Goal: Check status: Check status

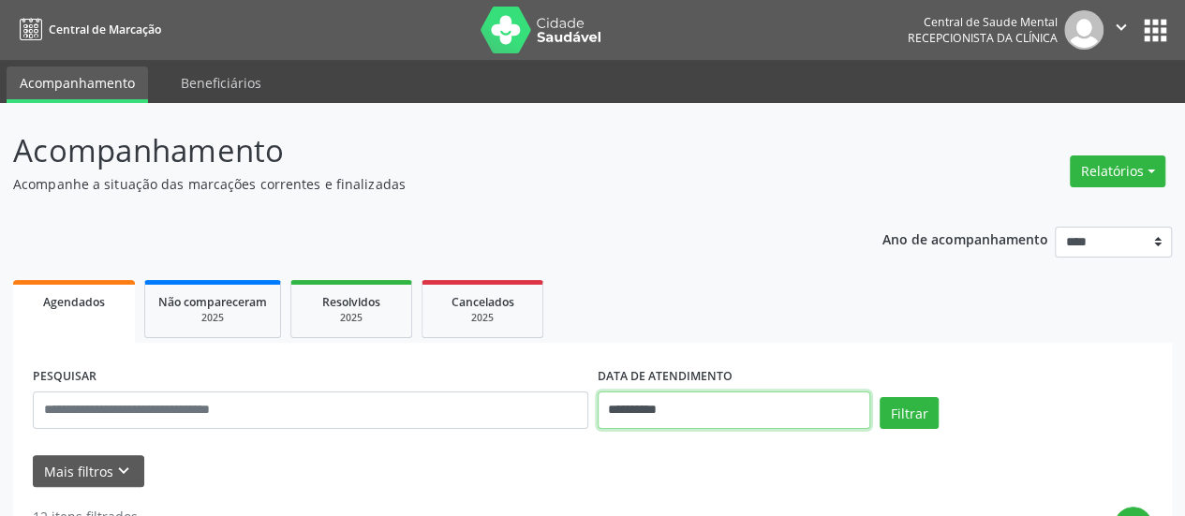
click at [678, 417] on input "**********" at bounding box center [734, 410] width 273 height 37
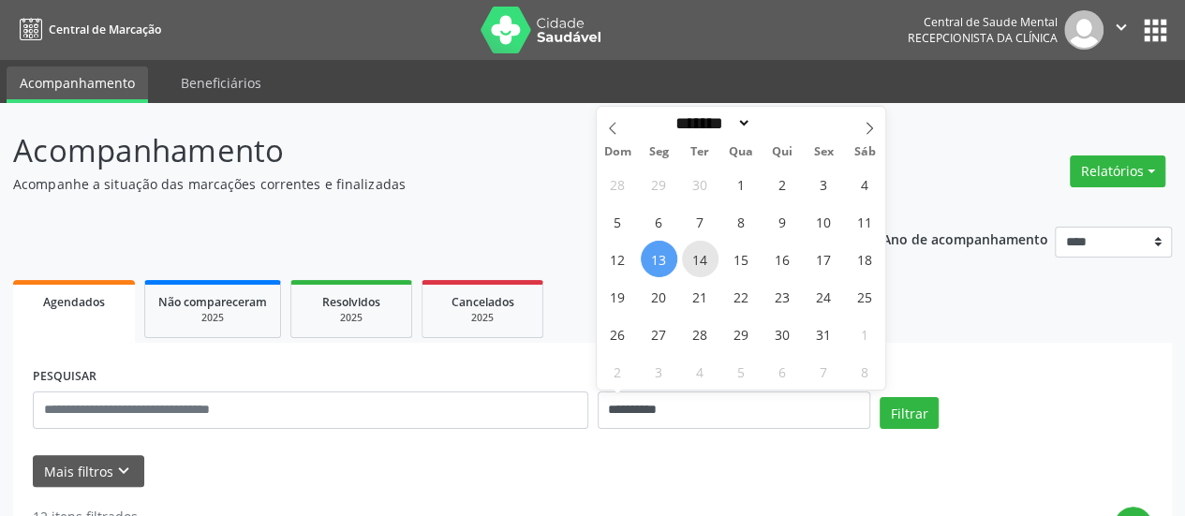
click at [703, 255] on span "14" at bounding box center [700, 259] width 37 height 37
type input "**********"
click at [703, 255] on span "14" at bounding box center [700, 259] width 37 height 37
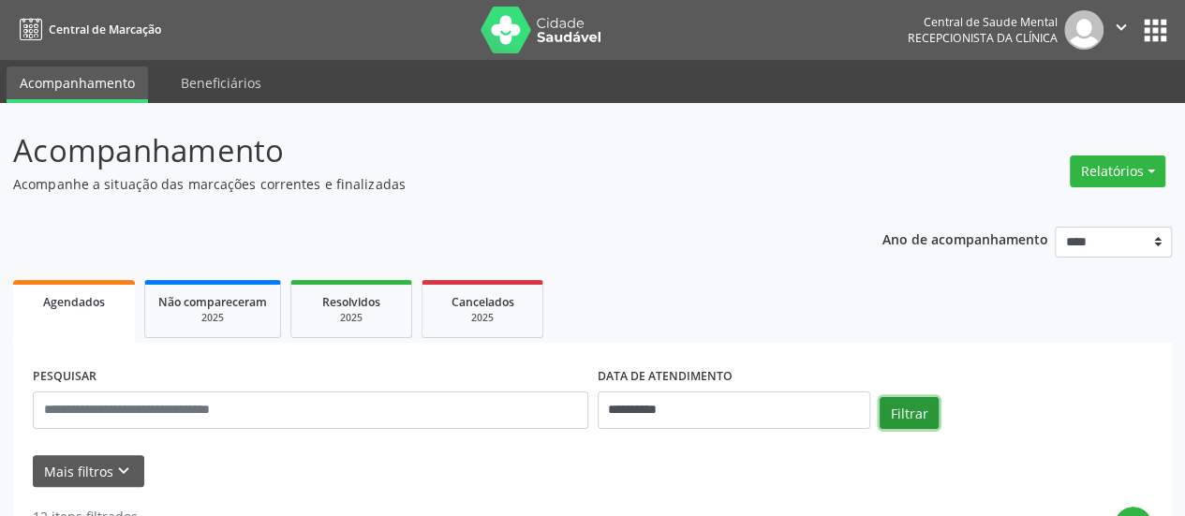
click at [904, 419] on button "Filtrar" at bounding box center [909, 413] width 59 height 32
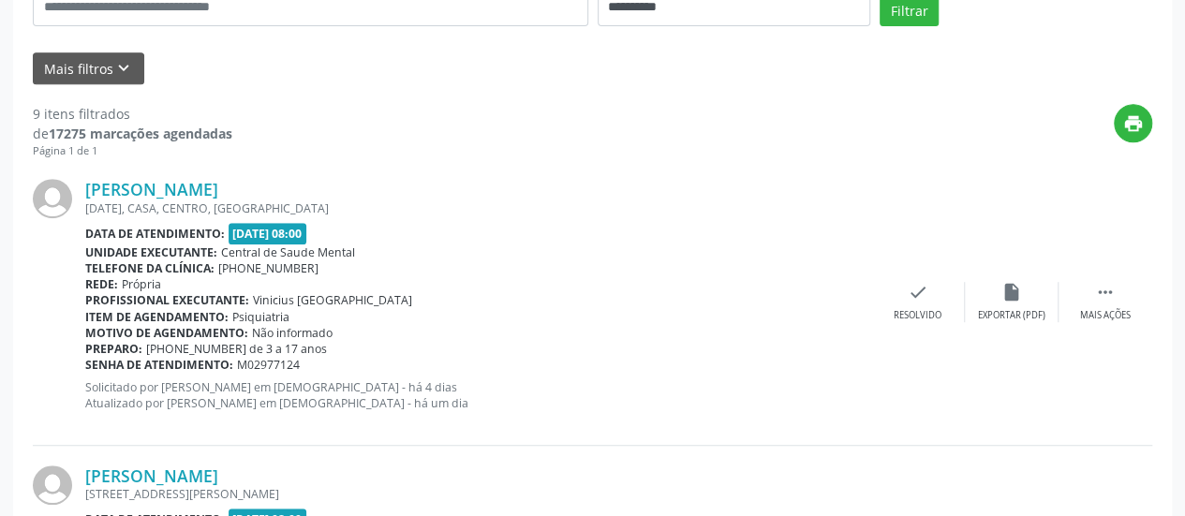
scroll to position [375, 0]
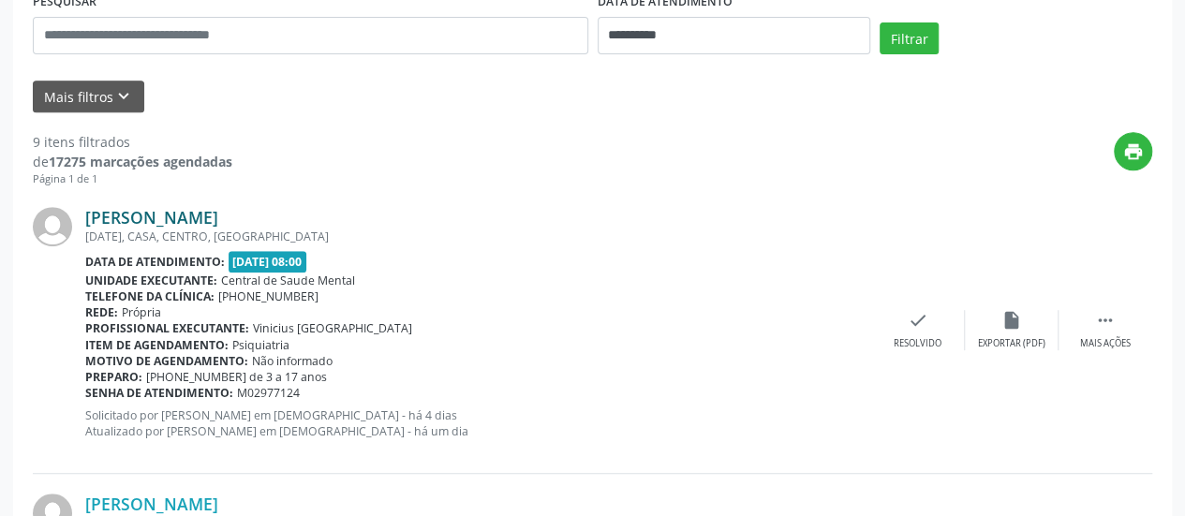
click at [218, 215] on link "[PERSON_NAME]" at bounding box center [151, 217] width 133 height 21
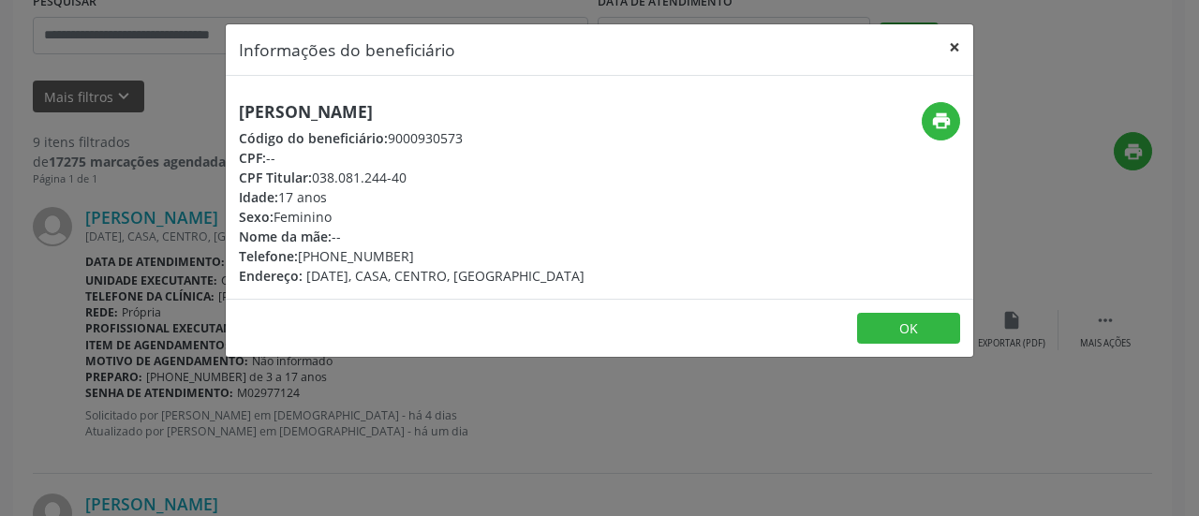
click at [957, 46] on button "×" at bounding box center [954, 47] width 37 height 46
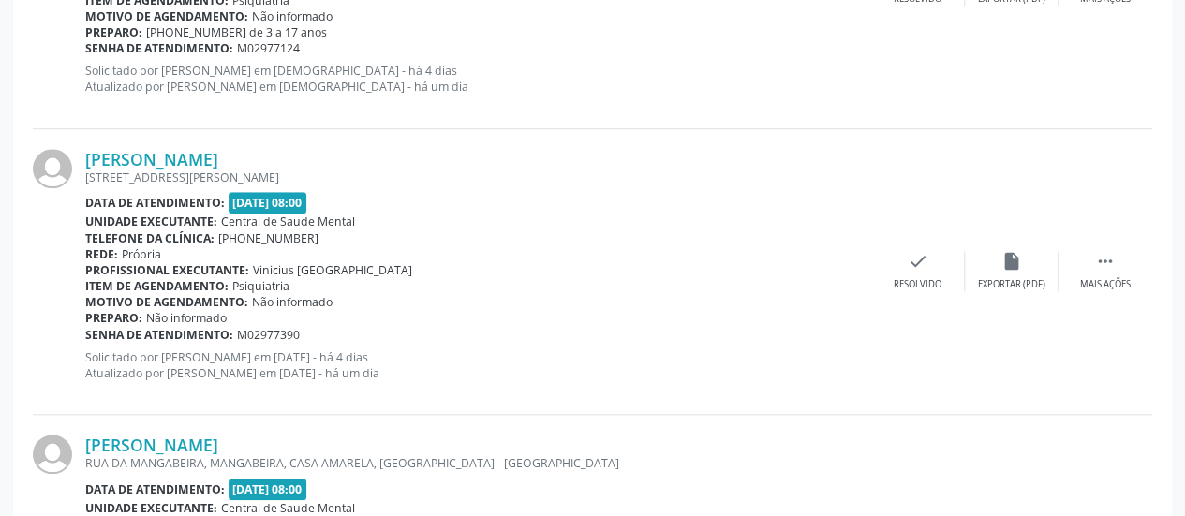
scroll to position [750, 0]
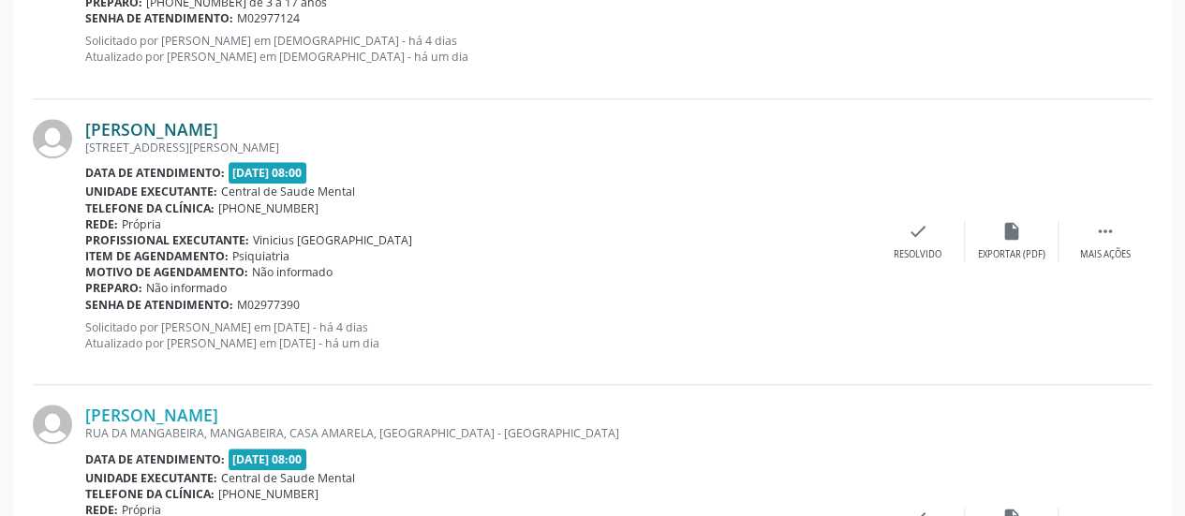
click at [218, 136] on link "[PERSON_NAME]" at bounding box center [151, 129] width 133 height 21
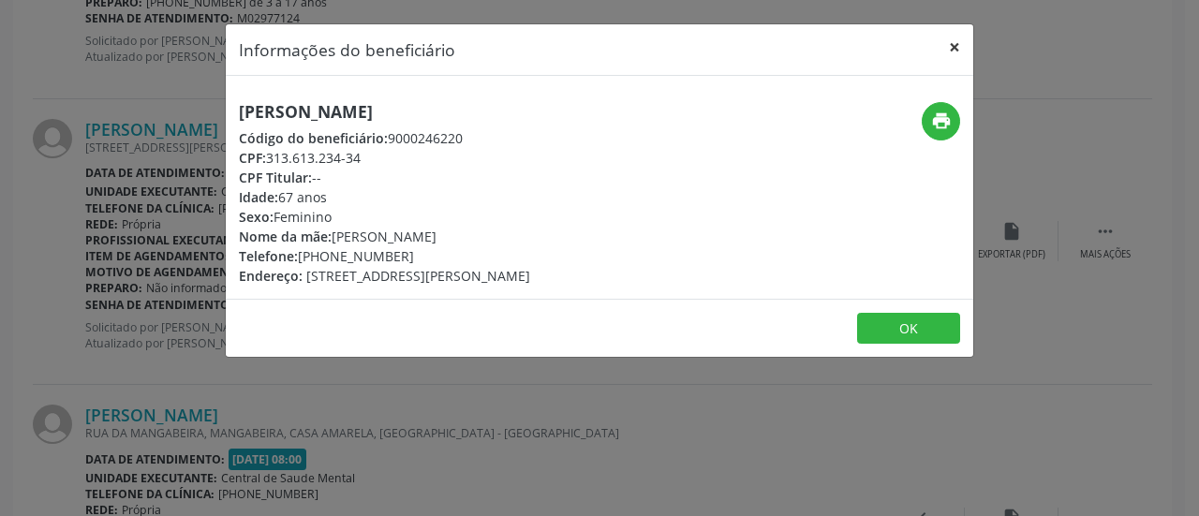
click at [954, 48] on button "×" at bounding box center [954, 47] width 37 height 46
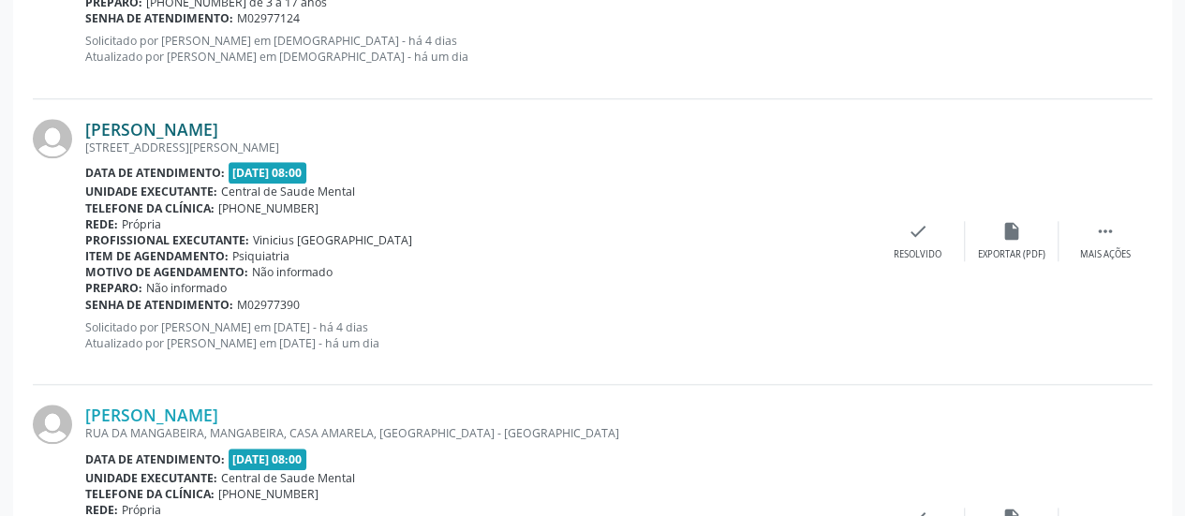
click at [216, 128] on link "[PERSON_NAME]" at bounding box center [151, 129] width 133 height 21
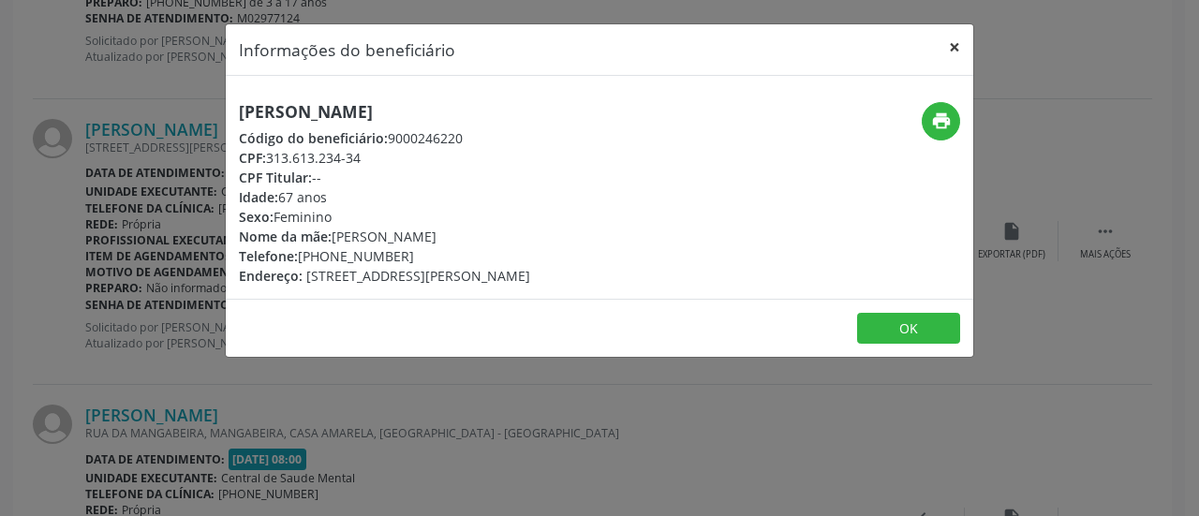
click at [951, 38] on button "×" at bounding box center [954, 47] width 37 height 46
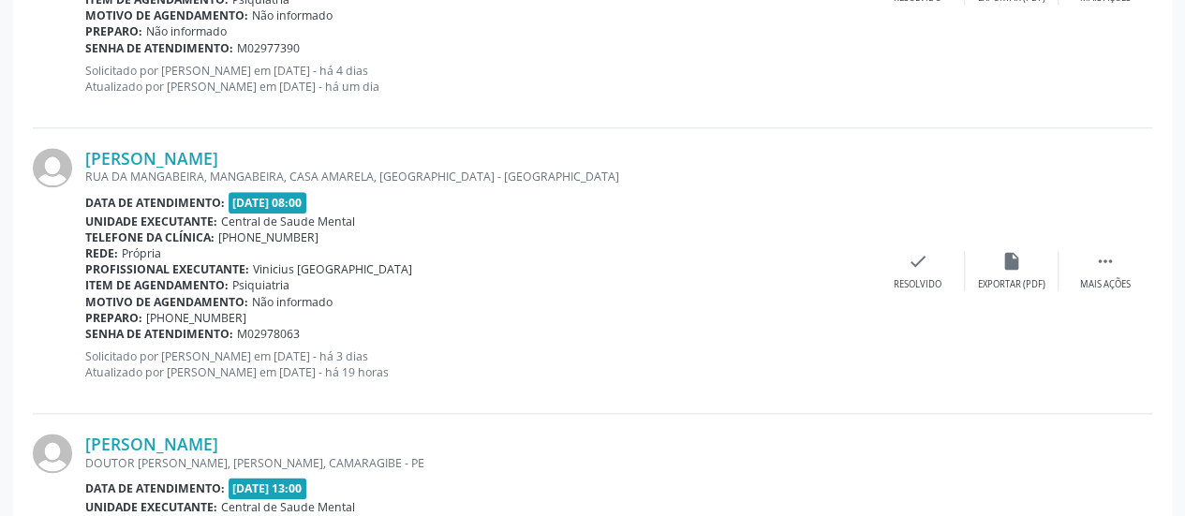
scroll to position [1031, 0]
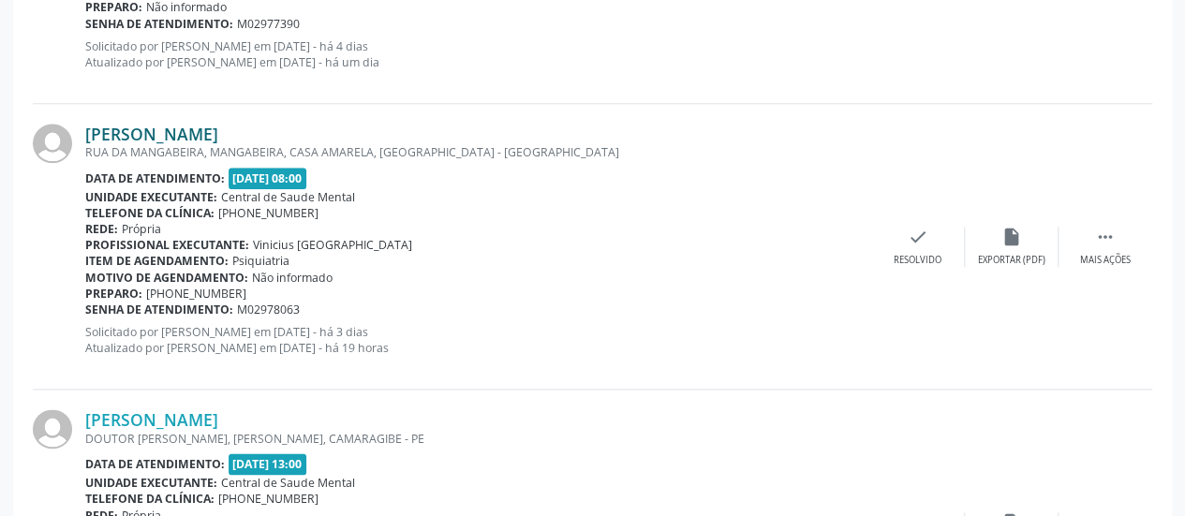
click at [218, 133] on link "[PERSON_NAME]" at bounding box center [151, 134] width 133 height 21
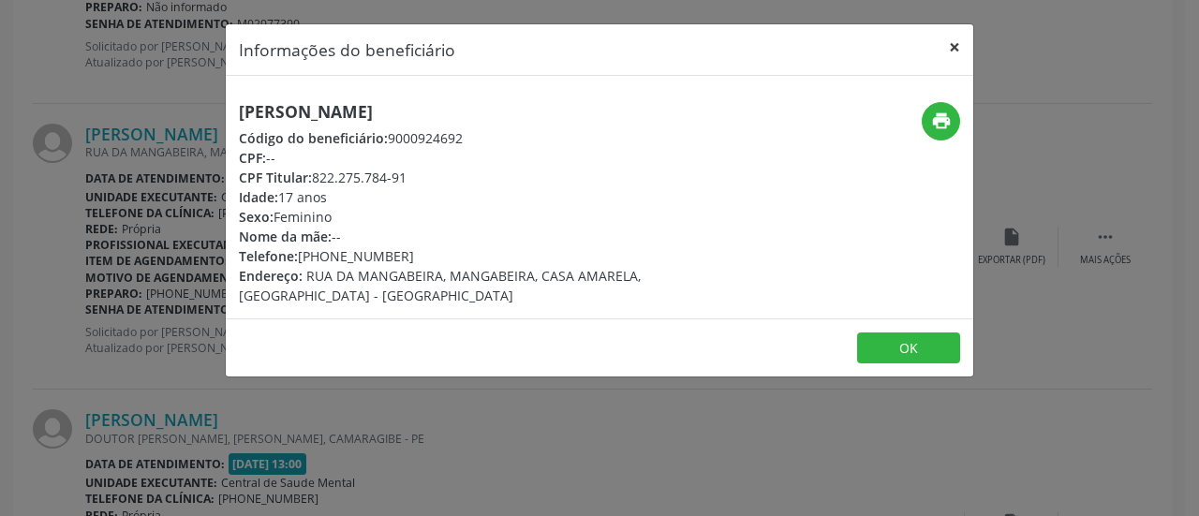
click at [957, 51] on button "×" at bounding box center [954, 47] width 37 height 46
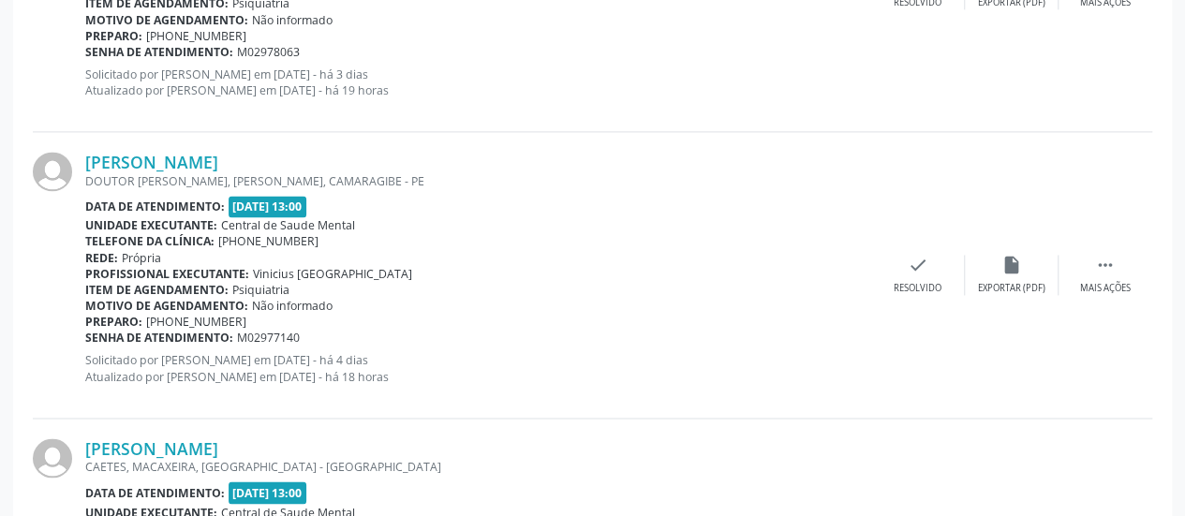
scroll to position [1312, 0]
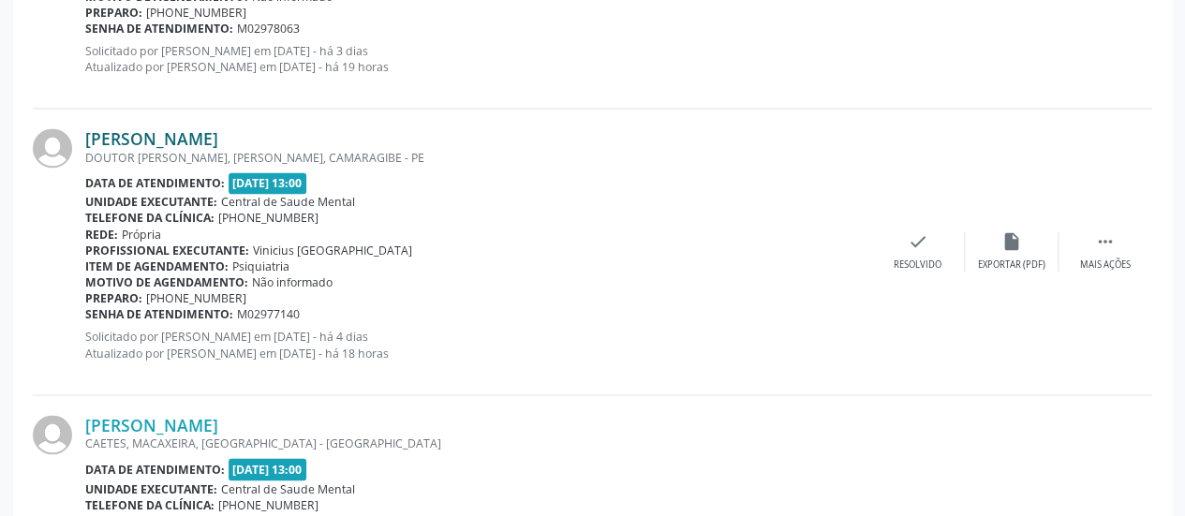
click at [218, 131] on link "[PERSON_NAME]" at bounding box center [151, 138] width 133 height 21
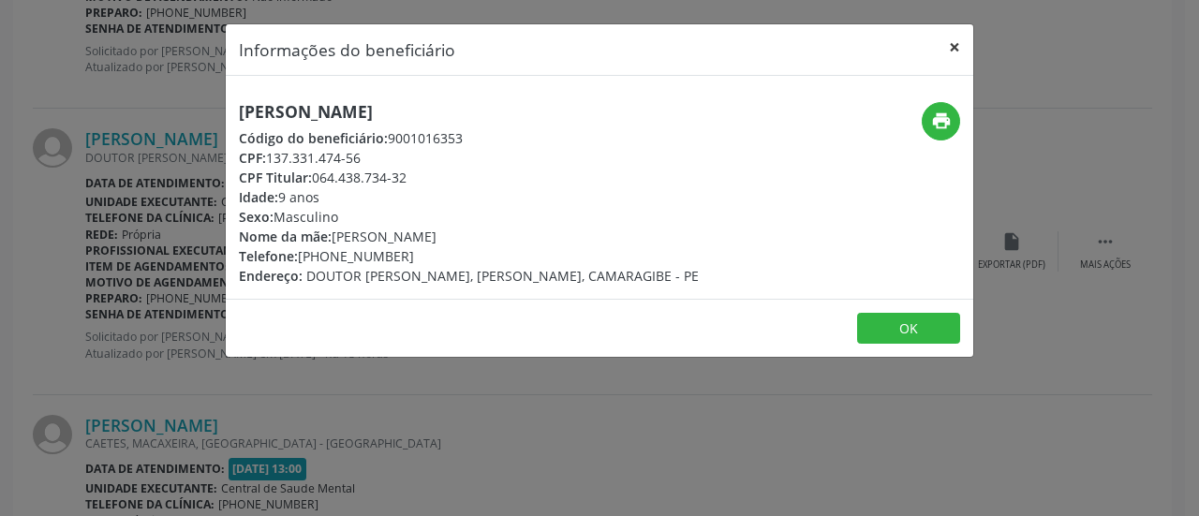
click at [957, 42] on button "×" at bounding box center [954, 47] width 37 height 46
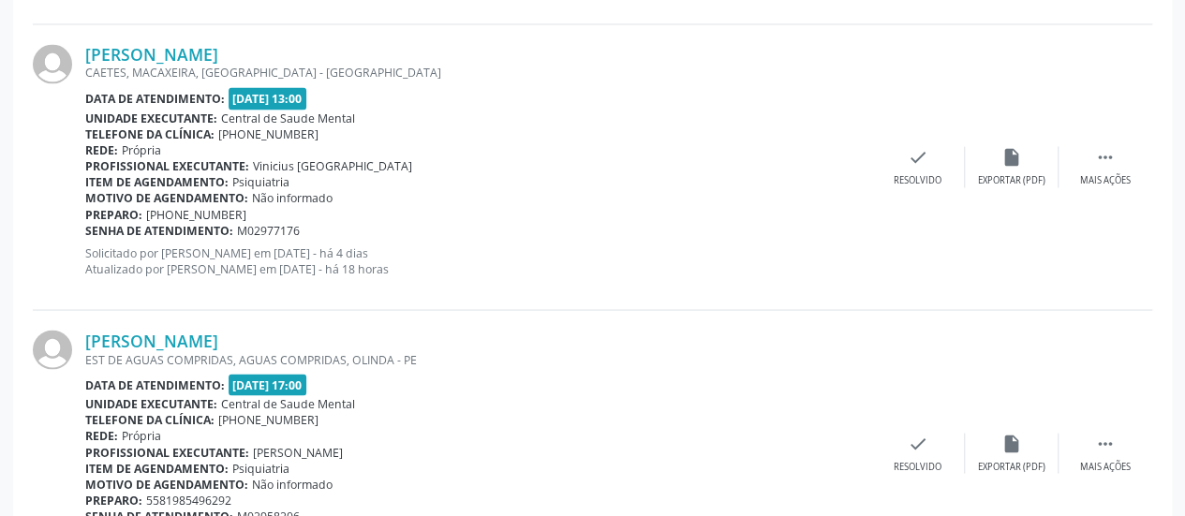
scroll to position [1687, 0]
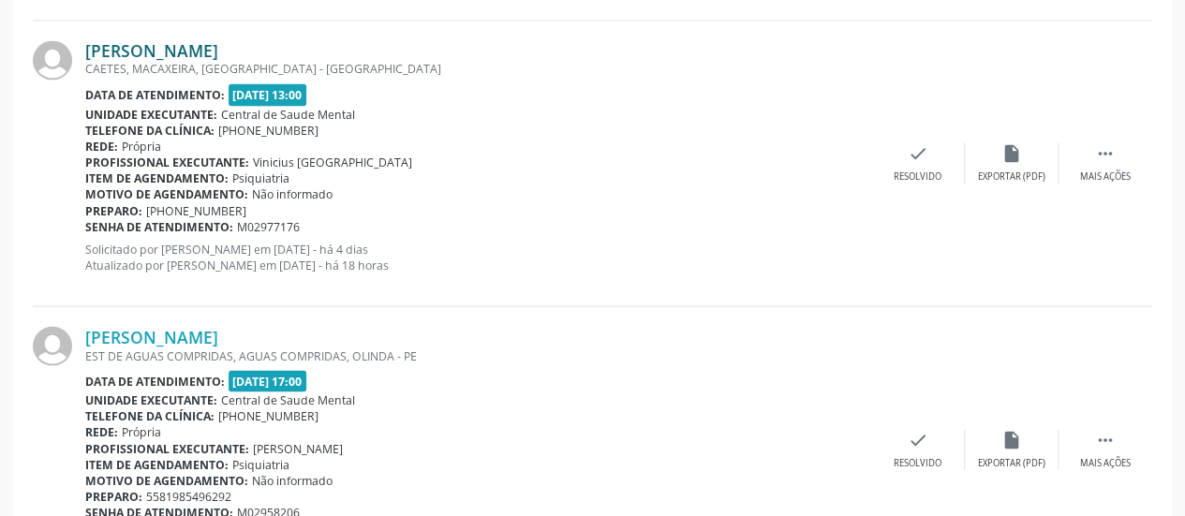
click at [218, 45] on link "[PERSON_NAME]" at bounding box center [151, 50] width 133 height 21
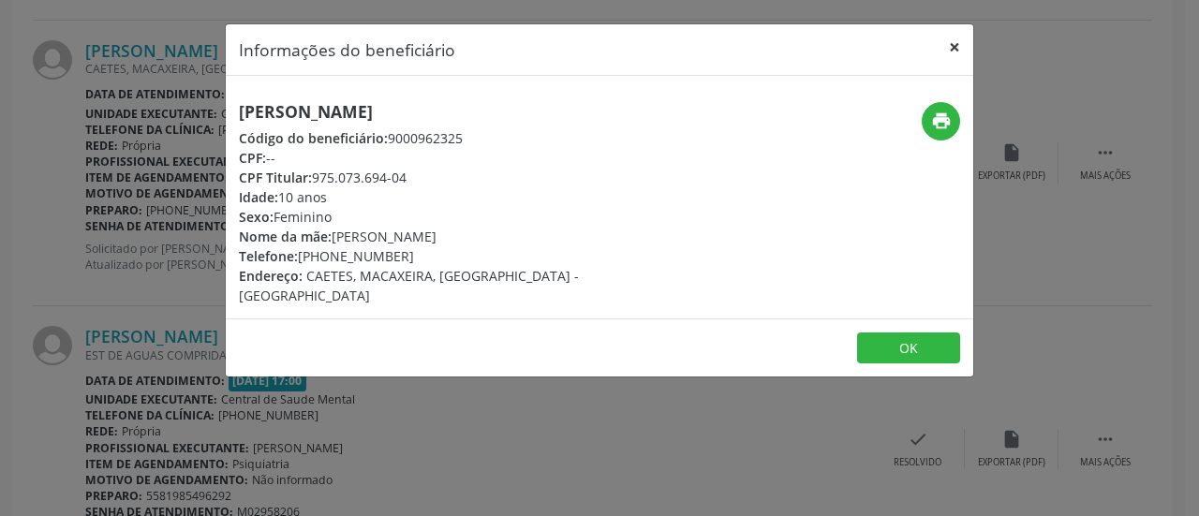
click at [954, 44] on button "×" at bounding box center [954, 47] width 37 height 46
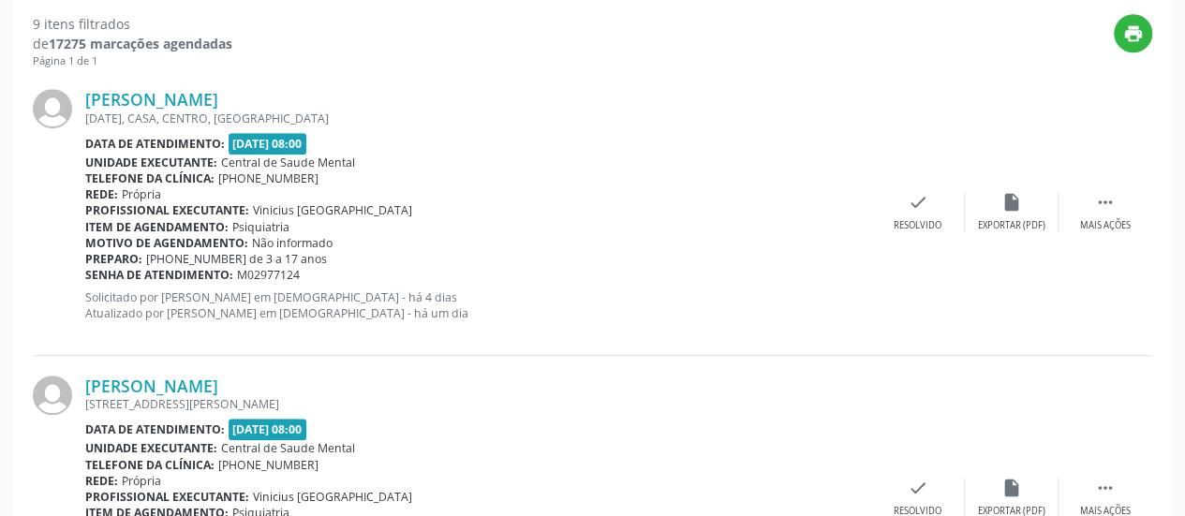
scroll to position [24, 0]
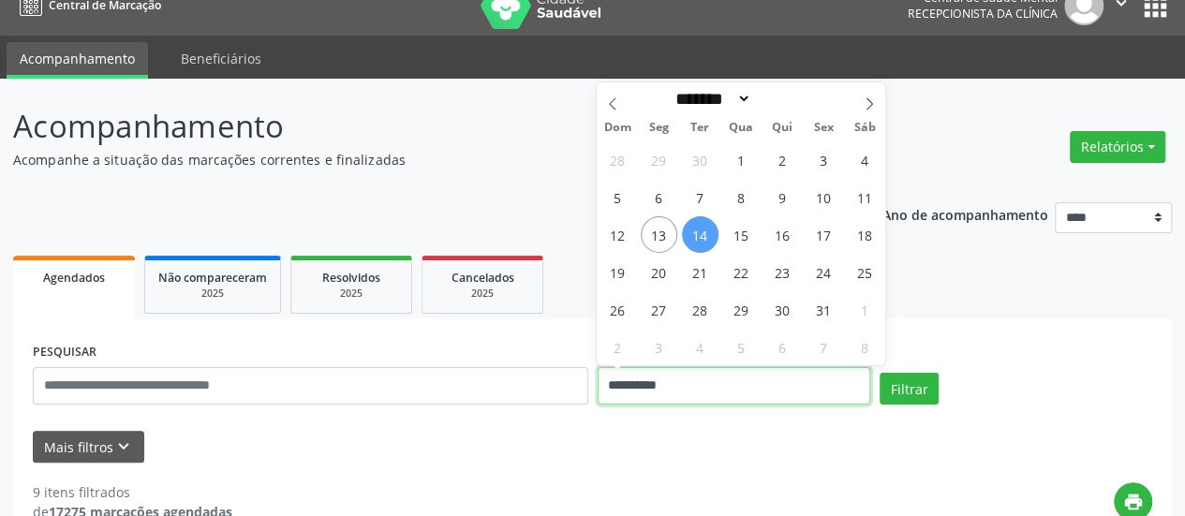
click at [636, 402] on input "**********" at bounding box center [734, 385] width 273 height 37
click at [670, 218] on div "28 29 30 1 2 3 4 5 6 7 8 9 10 11 12 13 14 15 16 17 18 19 20 21 22 23 24 25 26 2…" at bounding box center [741, 253] width 289 height 225
click at [664, 233] on span "13" at bounding box center [659, 234] width 37 height 37
type input "**********"
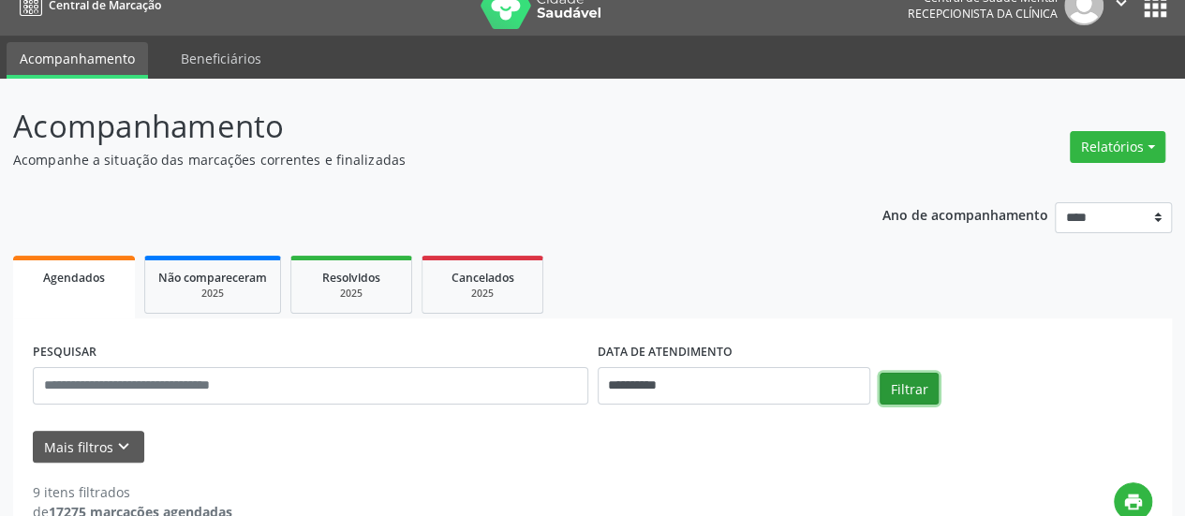
click at [909, 385] on button "Filtrar" at bounding box center [909, 389] width 59 height 32
